Goal: Task Accomplishment & Management: Complete application form

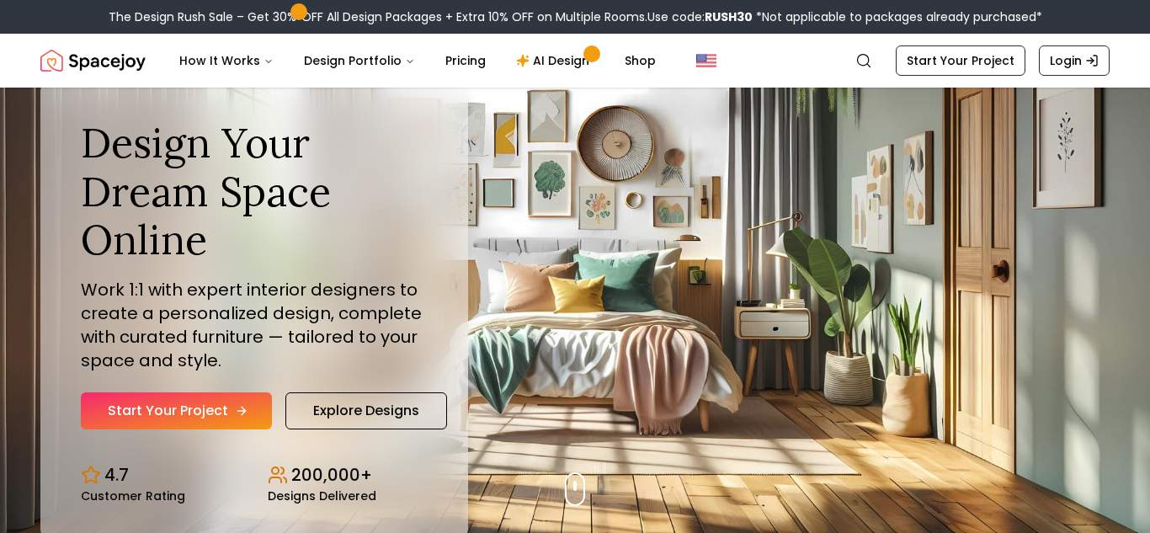
click at [162, 413] on link "Start Your Project" at bounding box center [176, 410] width 191 height 37
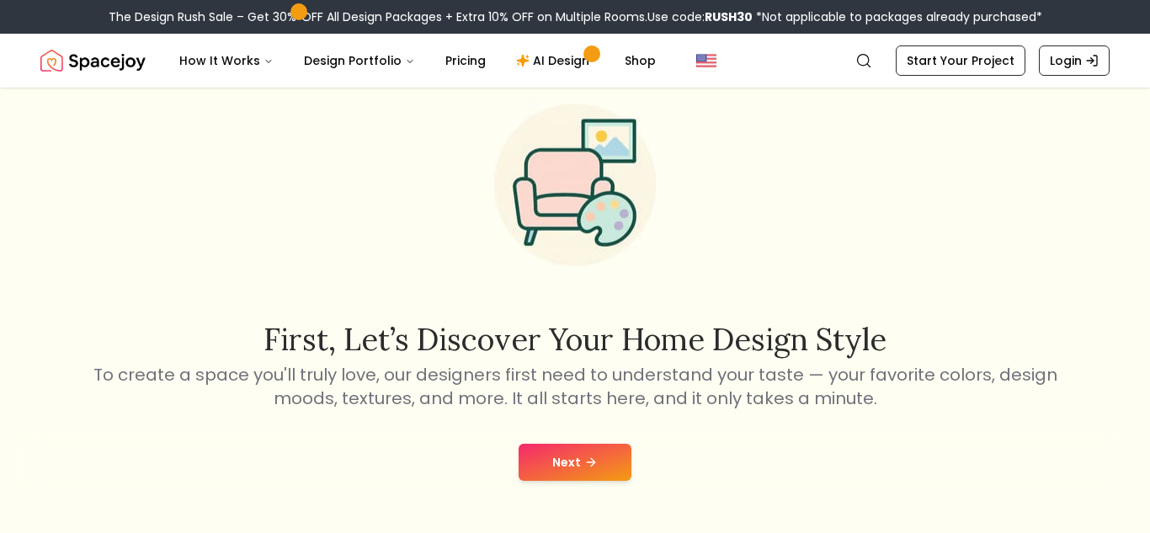
click at [551, 465] on button "Next" at bounding box center [575, 462] width 113 height 37
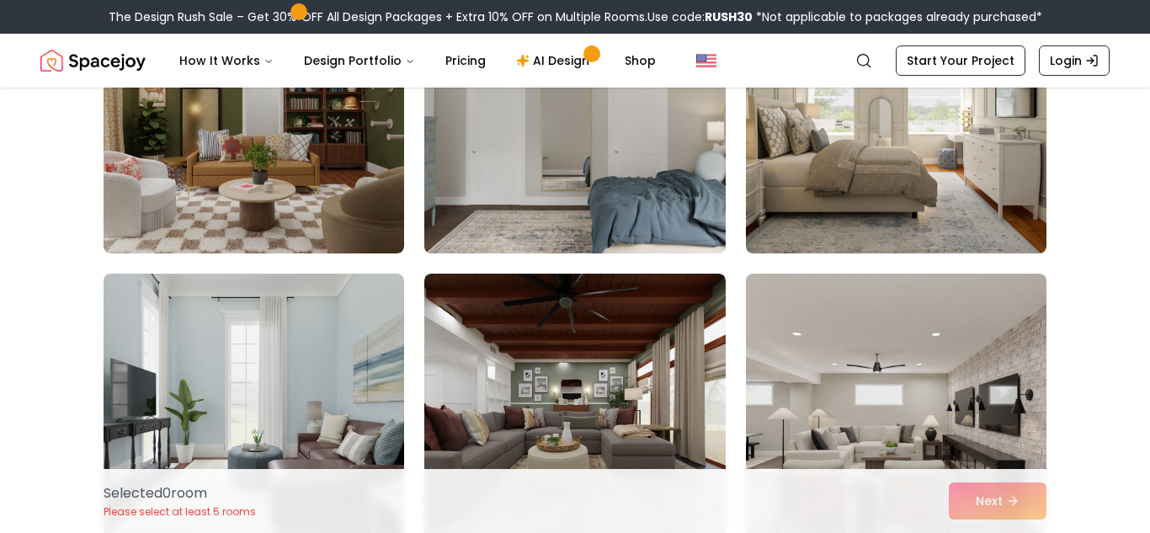
scroll to position [249, 0]
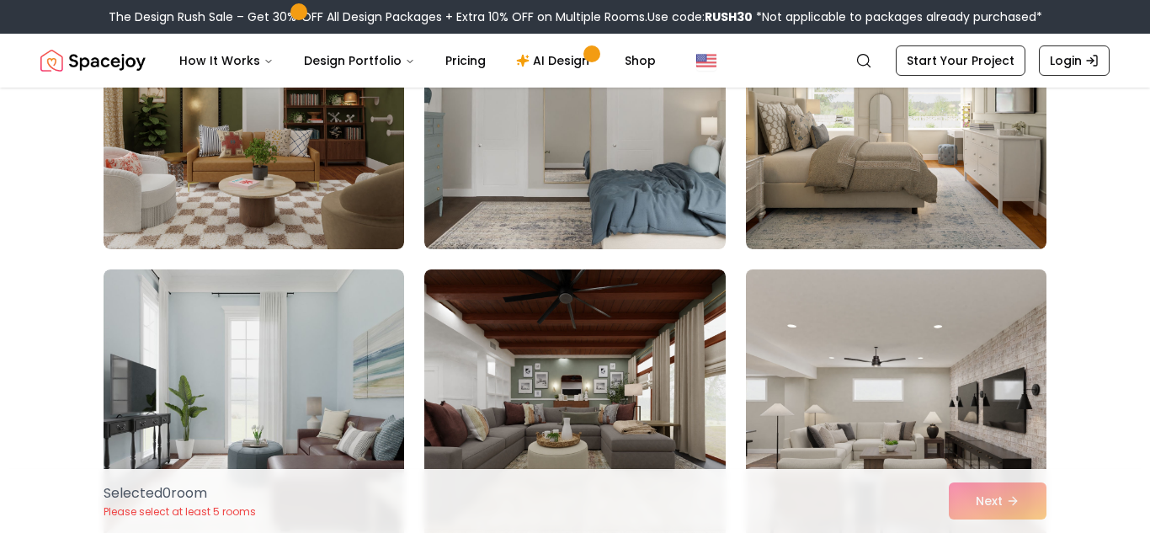
click at [914, 368] on img at bounding box center [896, 404] width 316 height 283
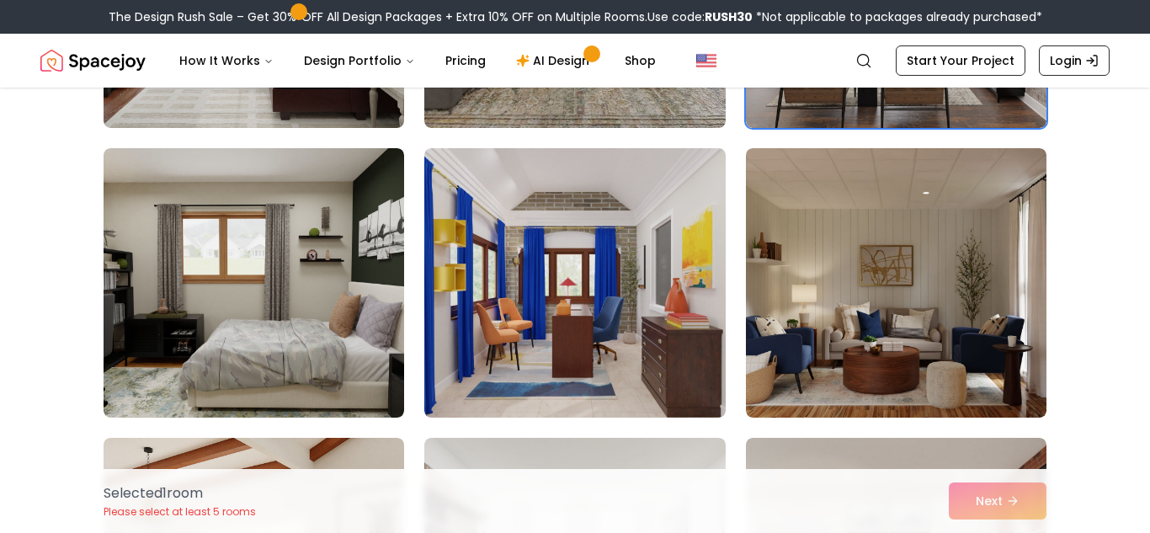
scroll to position [663, 0]
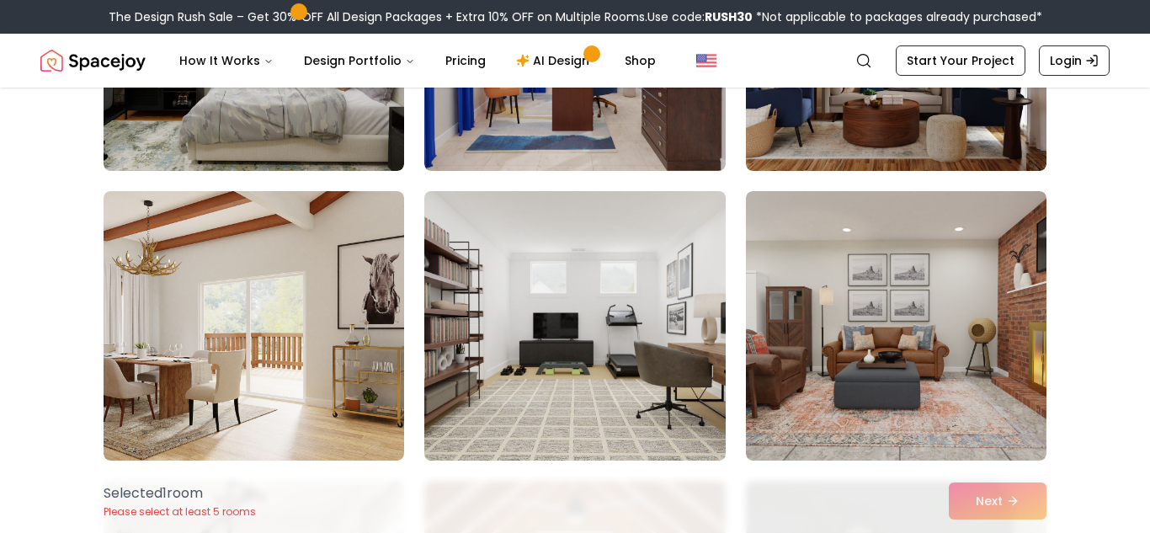
click at [568, 295] on img at bounding box center [575, 325] width 316 height 283
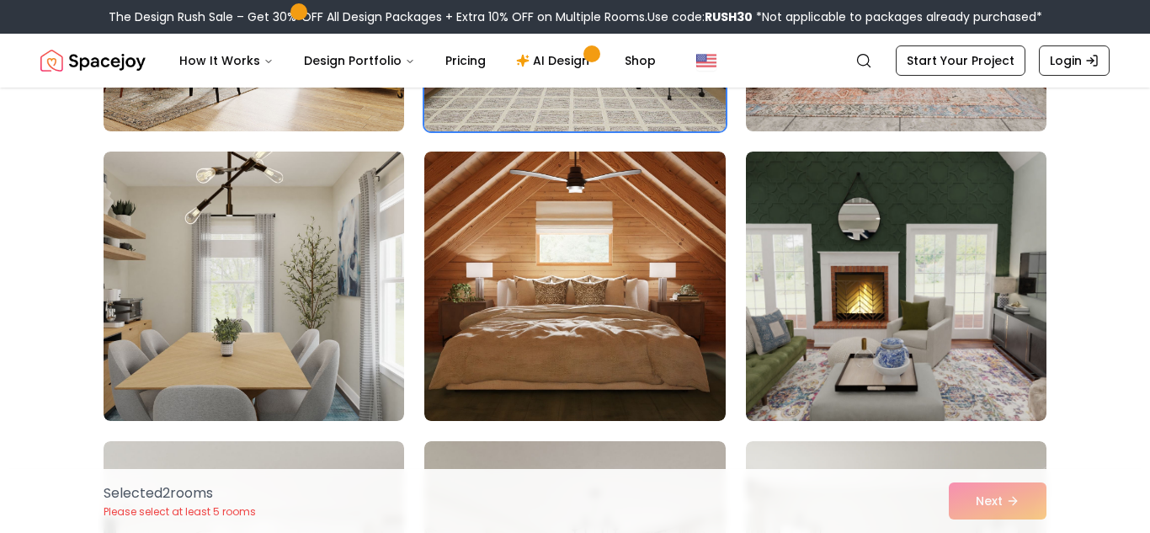
scroll to position [1243, 0]
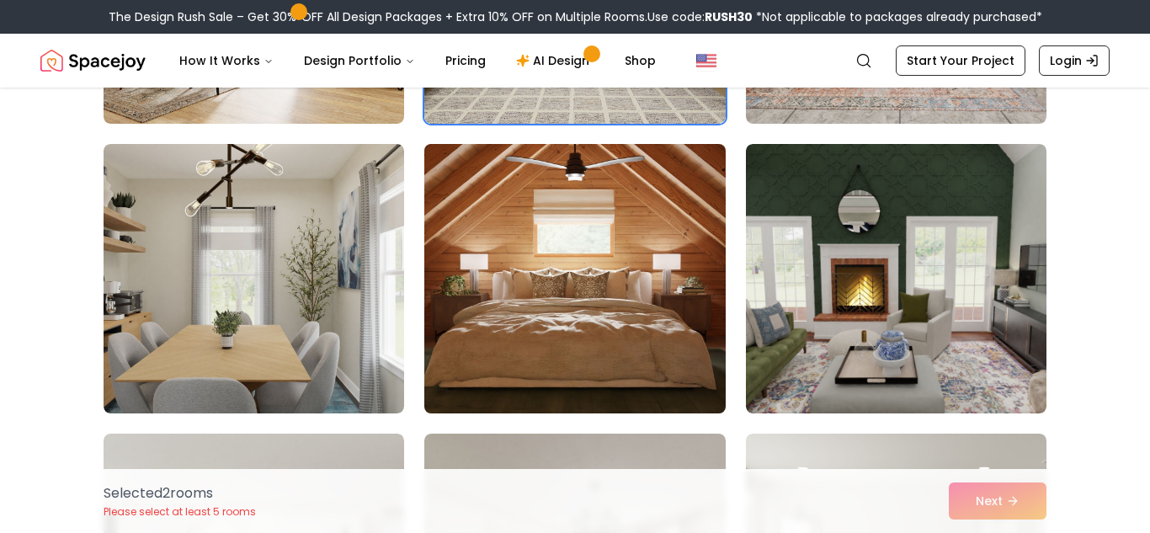
click at [508, 347] on img at bounding box center [575, 278] width 316 height 283
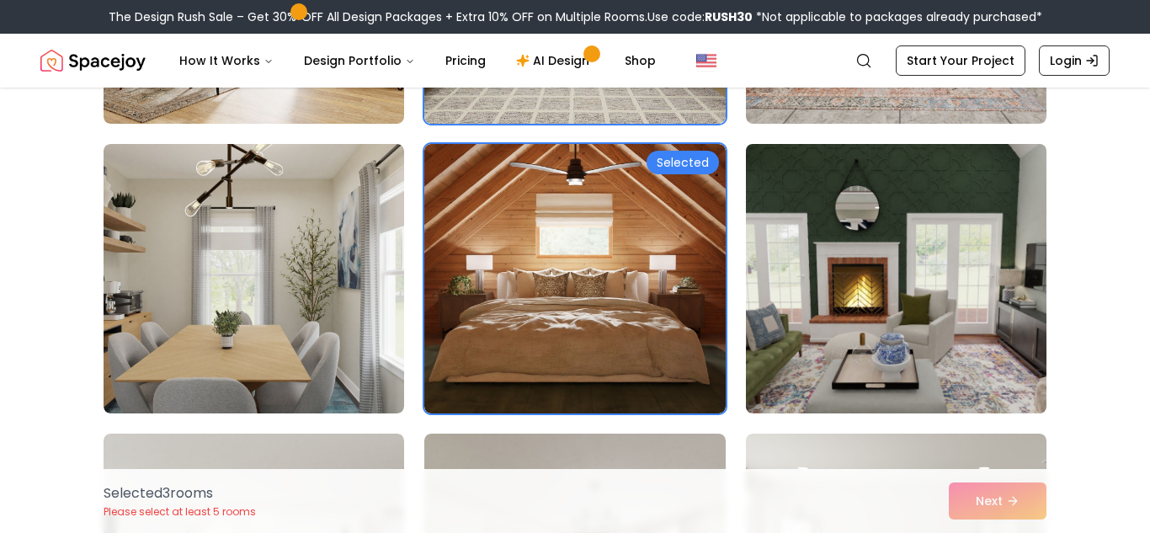
click at [1030, 268] on img at bounding box center [896, 278] width 316 height 283
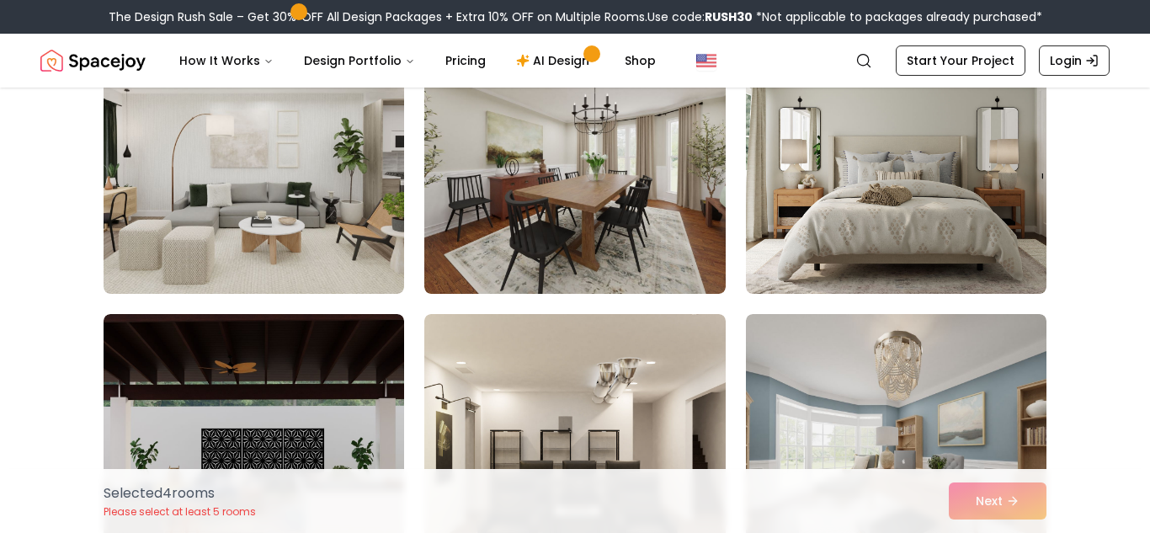
scroll to position [1635, 0]
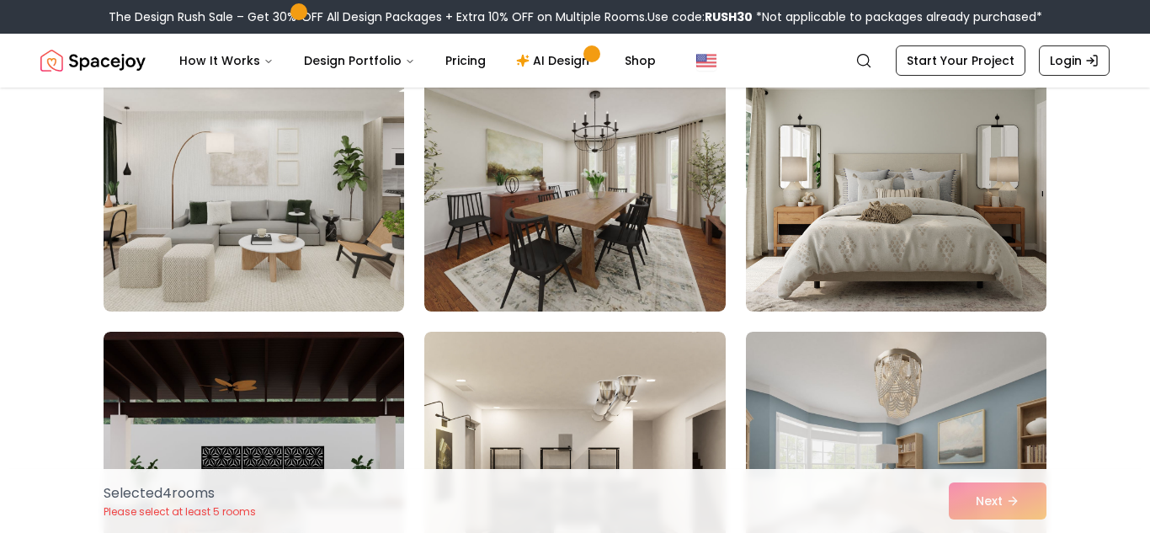
click at [1030, 268] on img at bounding box center [896, 176] width 301 height 269
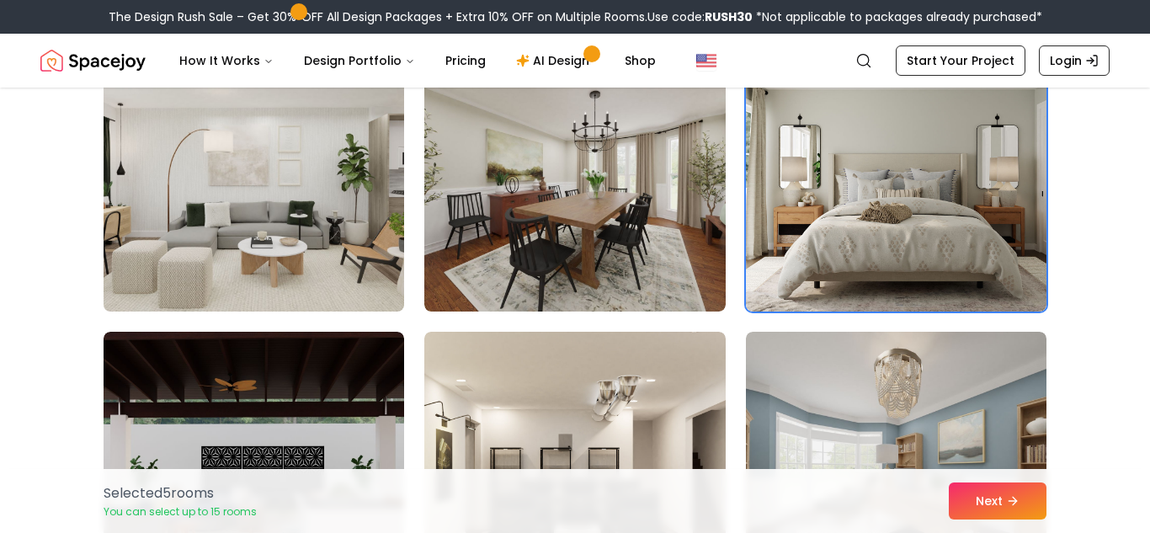
click at [202, 216] on img at bounding box center [254, 176] width 316 height 283
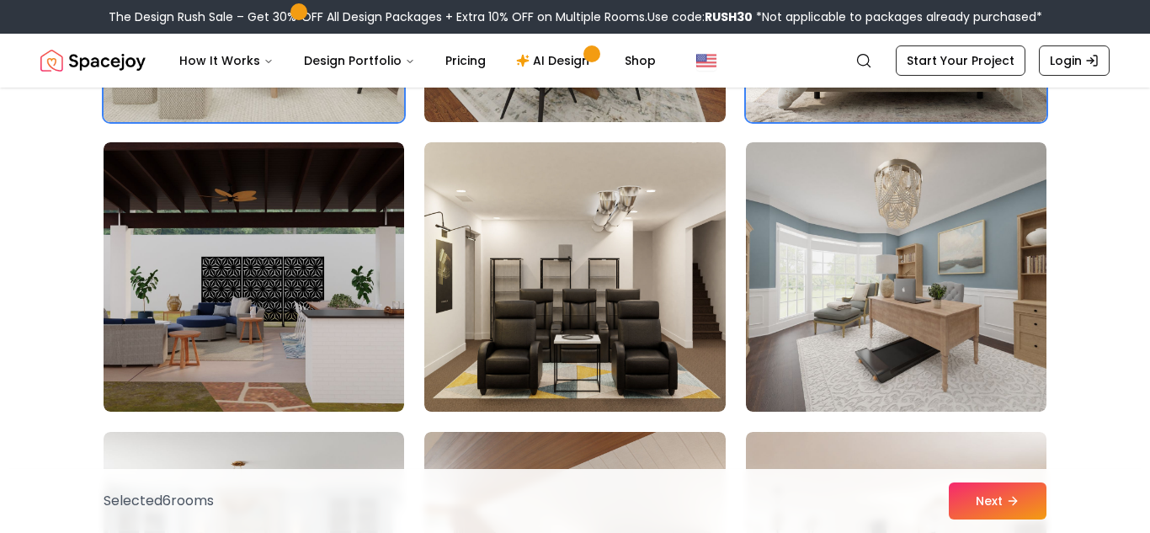
scroll to position [1826, 0]
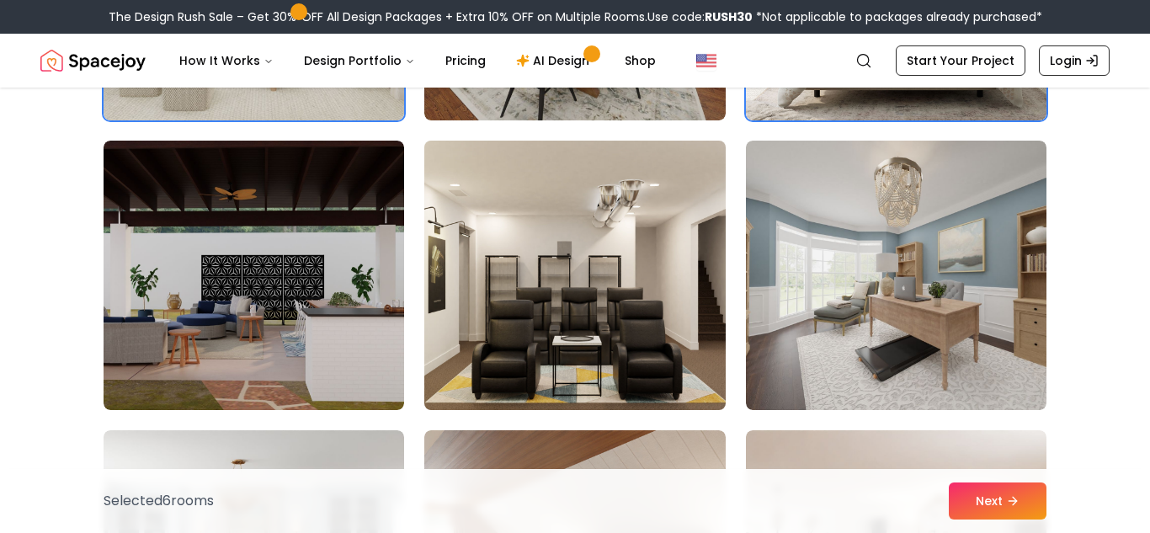
click at [662, 285] on img at bounding box center [575, 275] width 316 height 283
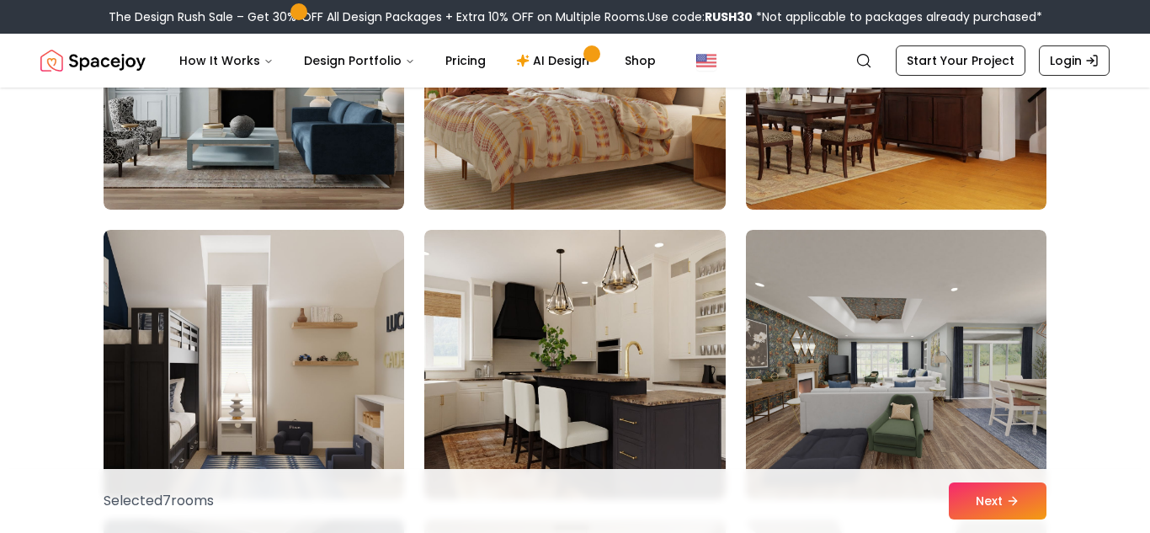
scroll to position [2324, 0]
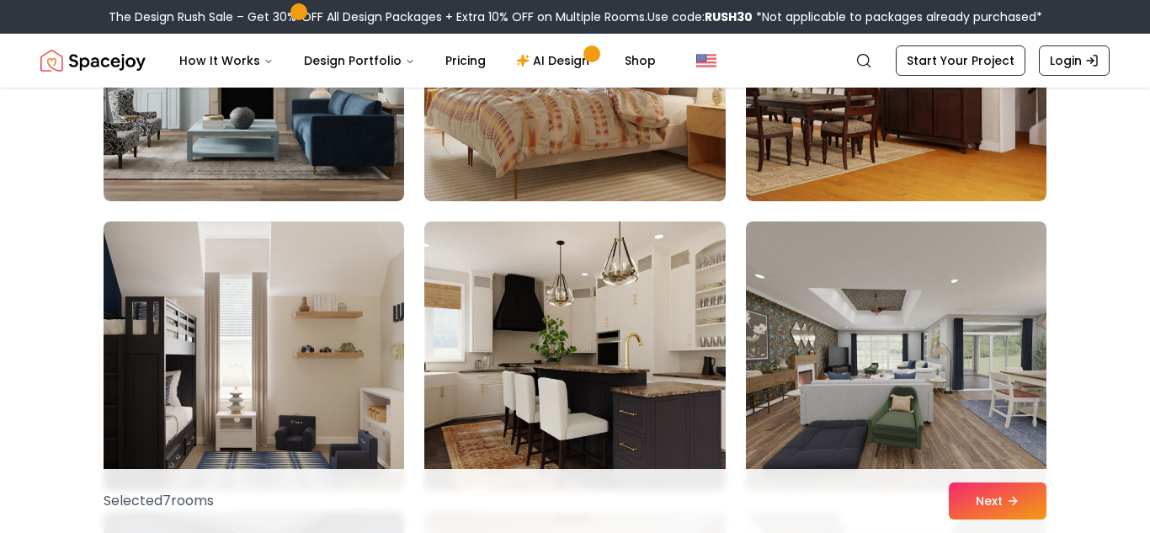
click at [391, 335] on img at bounding box center [254, 356] width 316 height 283
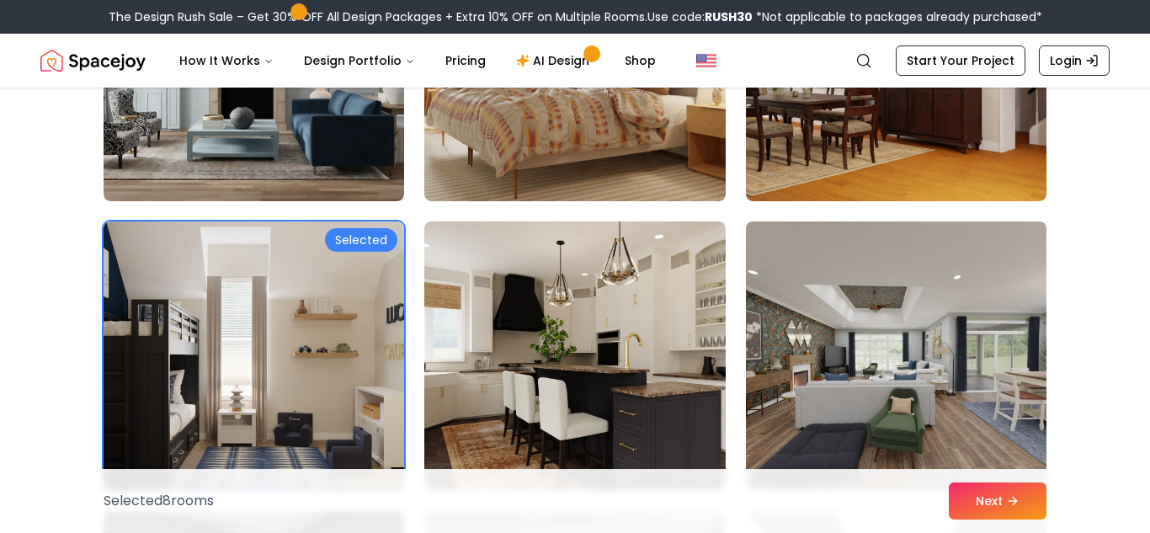
click at [1008, 396] on img at bounding box center [896, 356] width 316 height 283
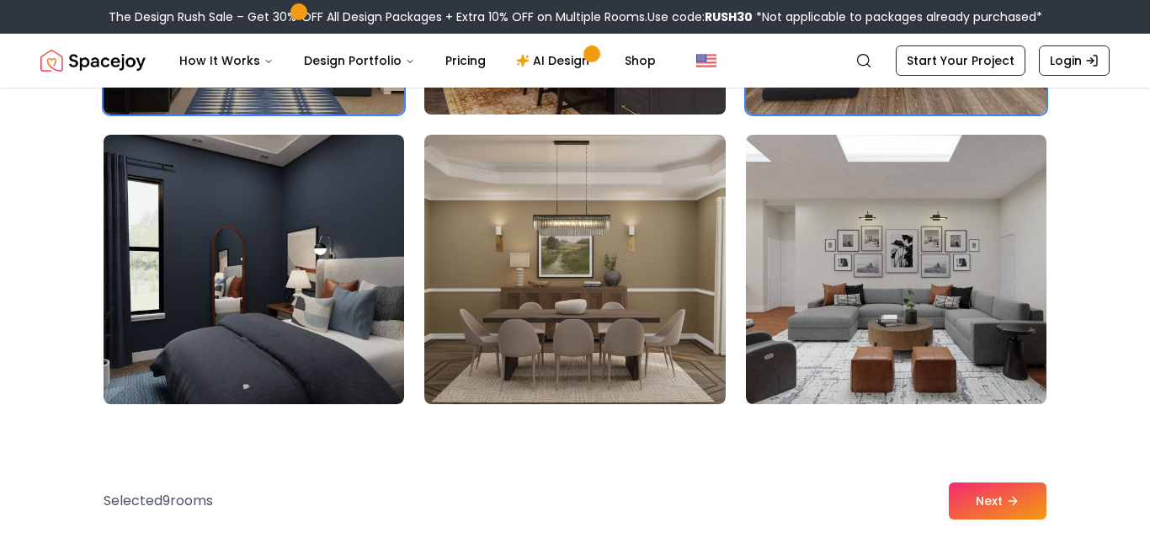
scroll to position [2702, 0]
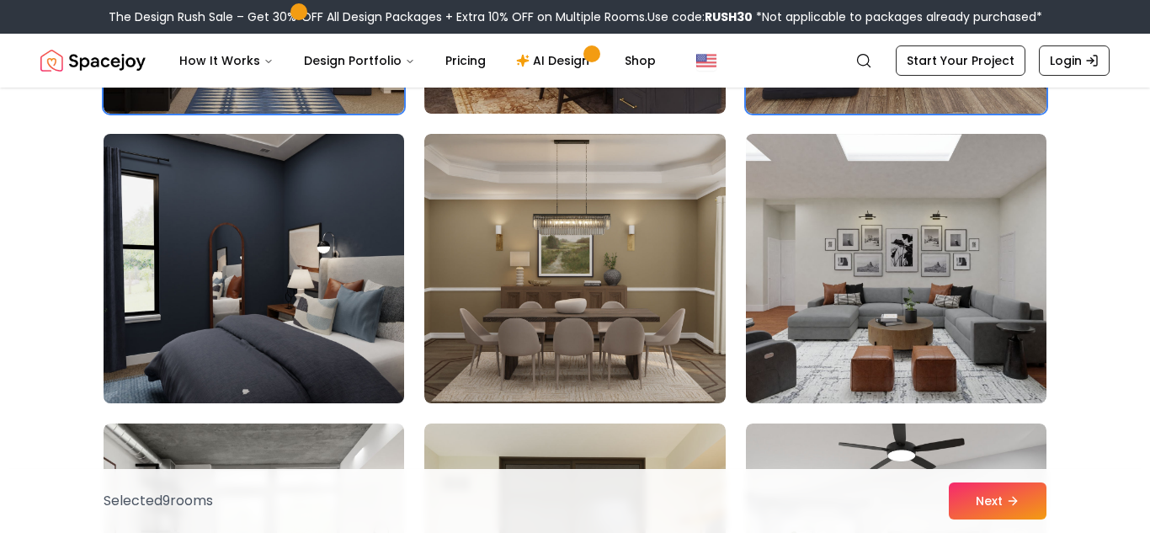
click at [247, 306] on img at bounding box center [254, 268] width 316 height 283
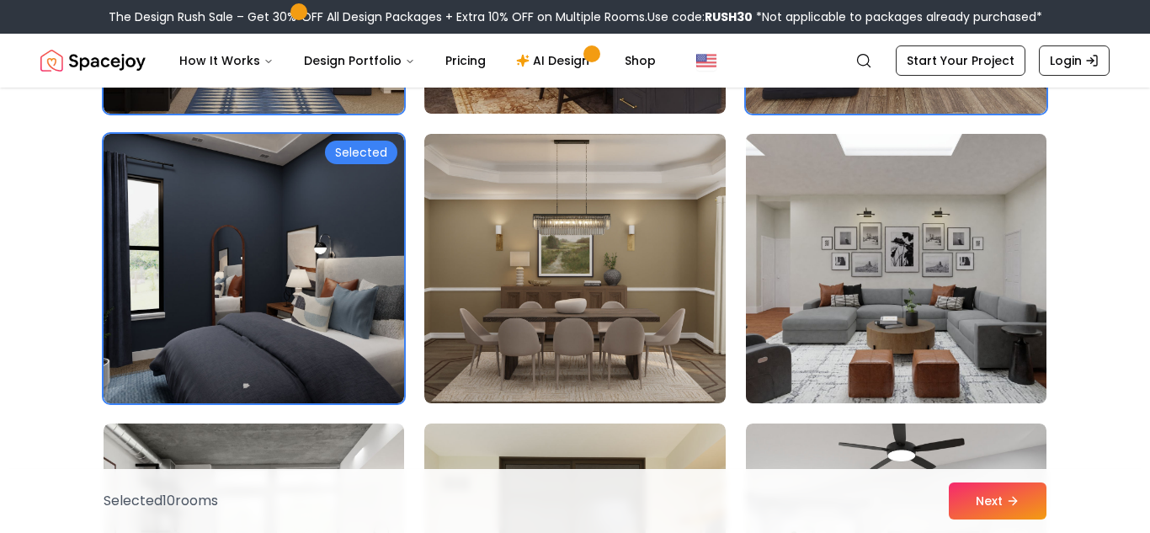
click at [948, 325] on img at bounding box center [896, 268] width 316 height 283
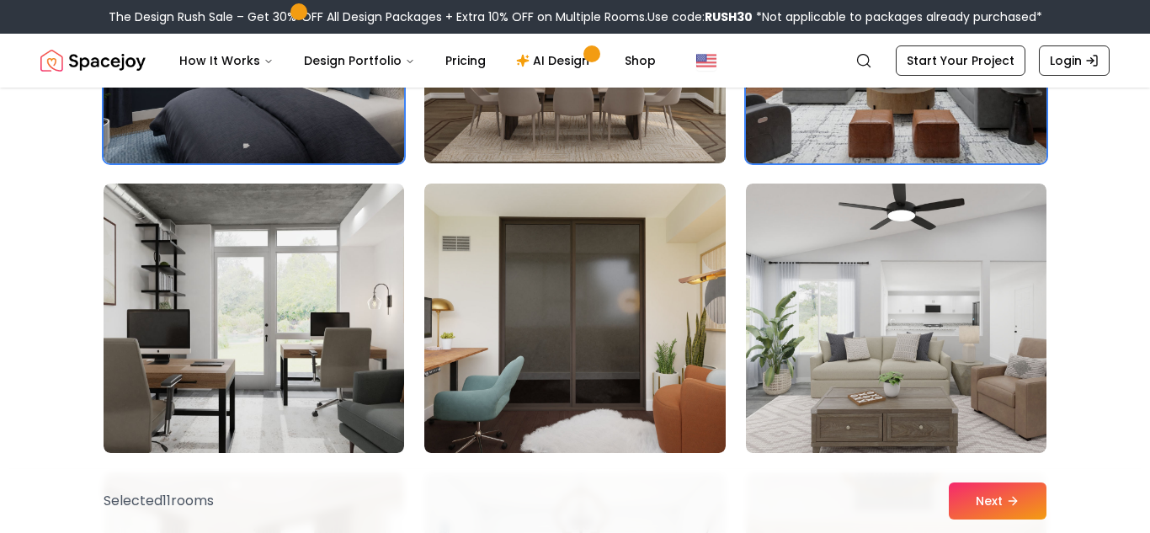
scroll to position [2943, 0]
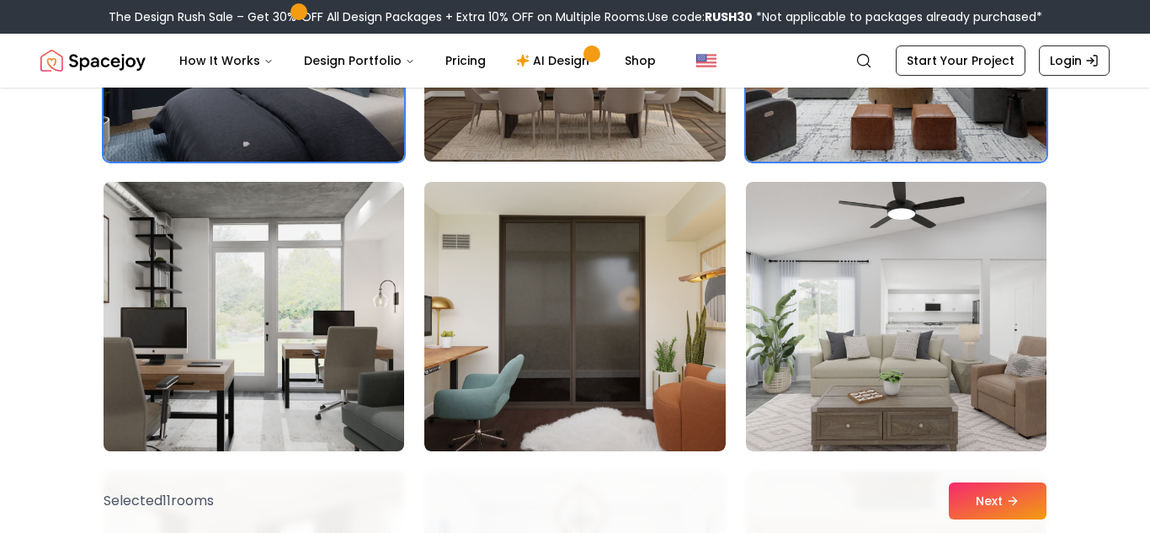
click at [357, 309] on img at bounding box center [254, 316] width 316 height 283
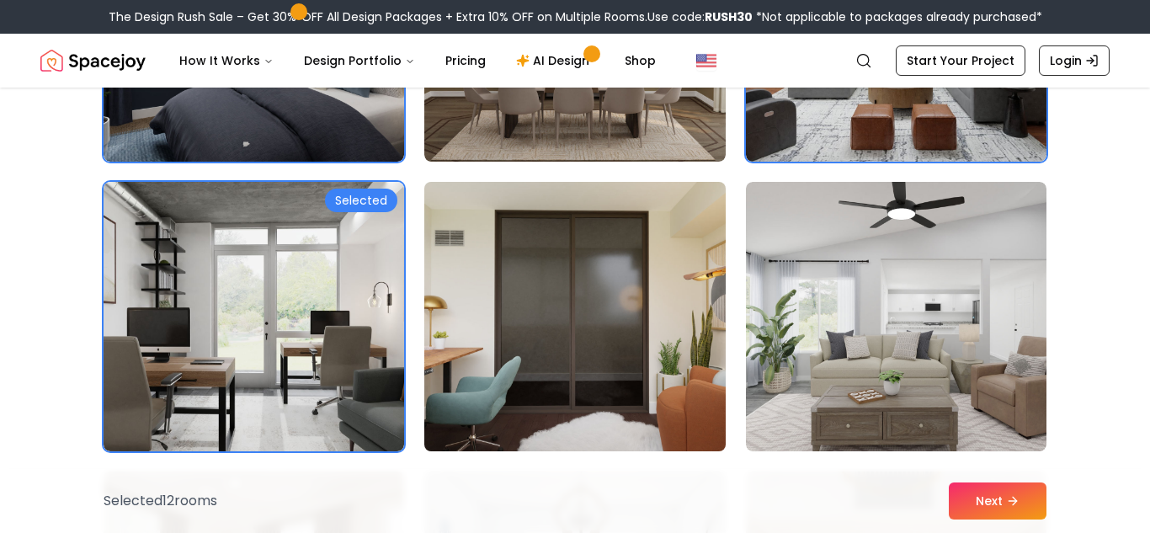
click at [677, 339] on img at bounding box center [575, 316] width 316 height 283
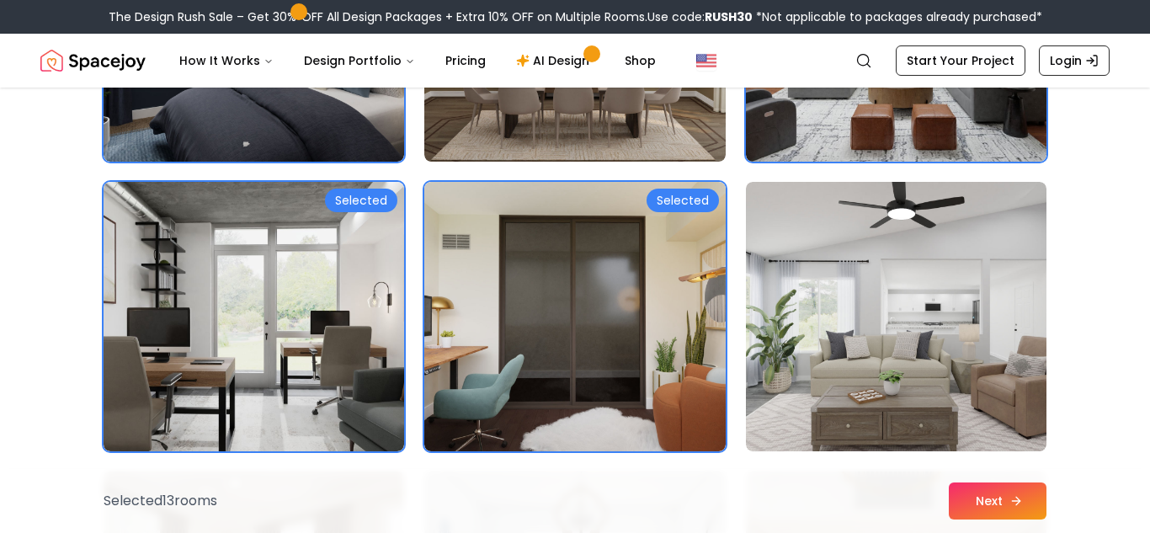
click at [1000, 492] on button "Next" at bounding box center [998, 500] width 98 height 37
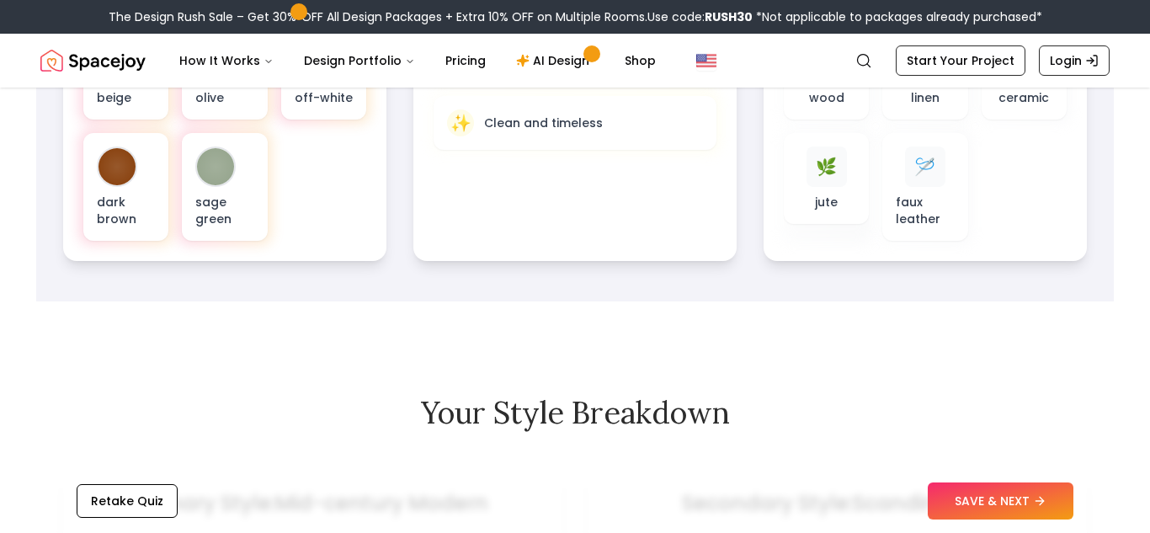
scroll to position [785, 0]
